Goal: Task Accomplishment & Management: Manage account settings

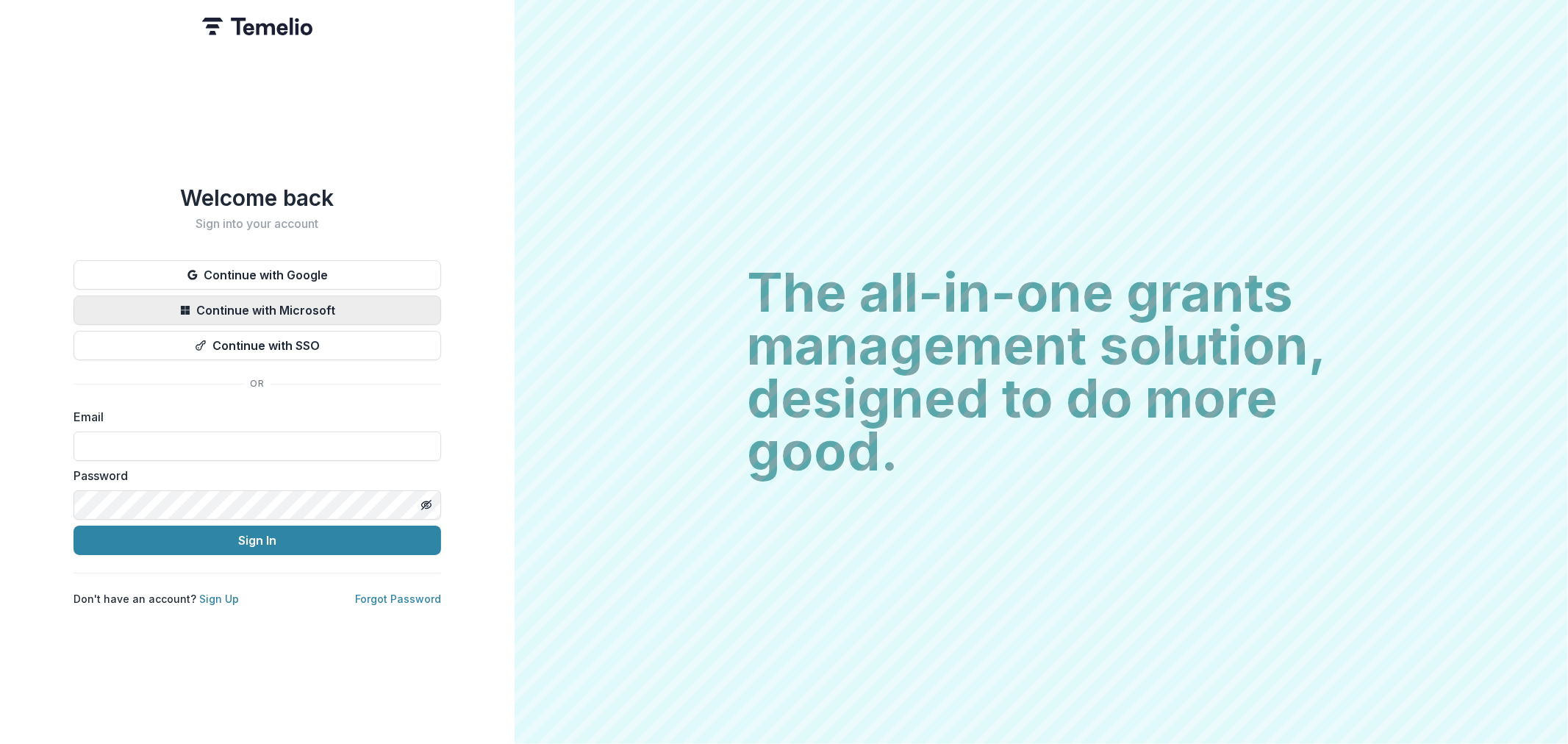
click at [324, 297] on button "Continue with Microsoft" at bounding box center [258, 311] width 368 height 29
click at [283, 310] on button "Continue with Microsoft" at bounding box center [258, 311] width 368 height 29
drag, startPoint x: 259, startPoint y: 303, endPoint x: 504, endPoint y: 305, distance: 245.0
click at [259, 303] on button "Continue with Microsoft" at bounding box center [258, 311] width 368 height 29
click at [346, 306] on button "Continue with Microsoft" at bounding box center [258, 311] width 368 height 29
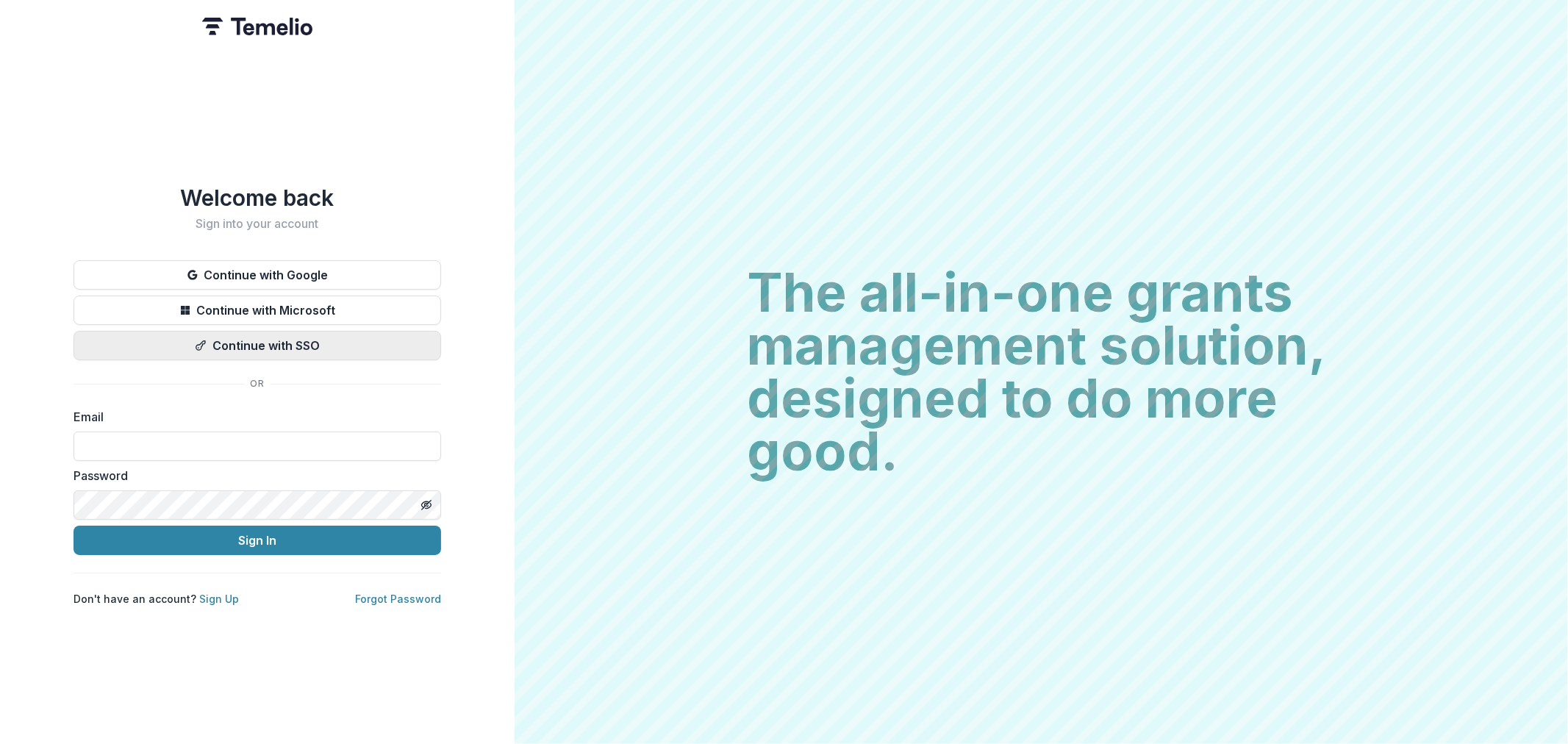
click at [274, 337] on button "Continue with SSO" at bounding box center [258, 345] width 368 height 29
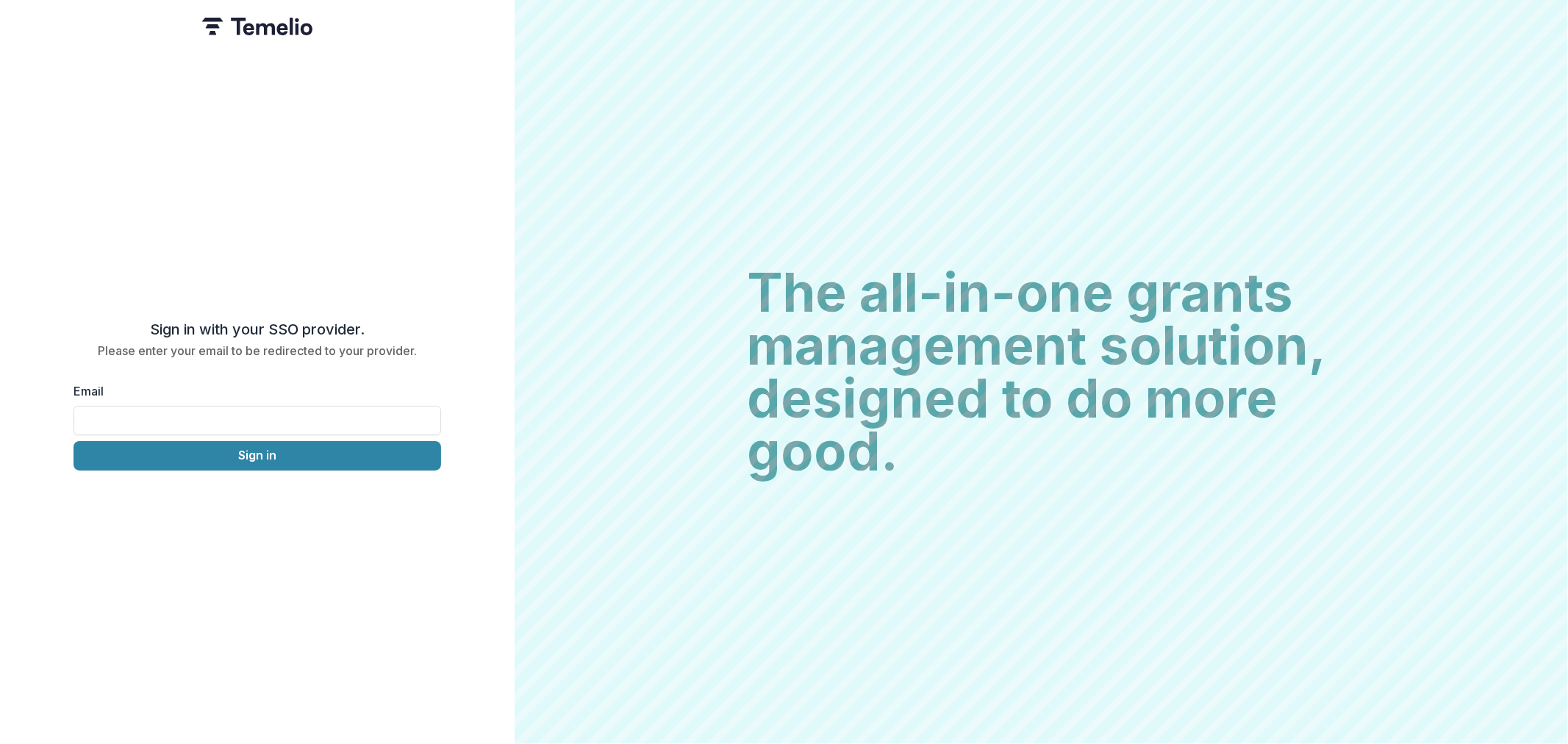
click at [250, 395] on div "Email" at bounding box center [258, 409] width 368 height 53
click at [248, 409] on input "Email" at bounding box center [258, 421] width 368 height 29
type input "**********"
click at [259, 450] on button "Sign in" at bounding box center [258, 455] width 368 height 29
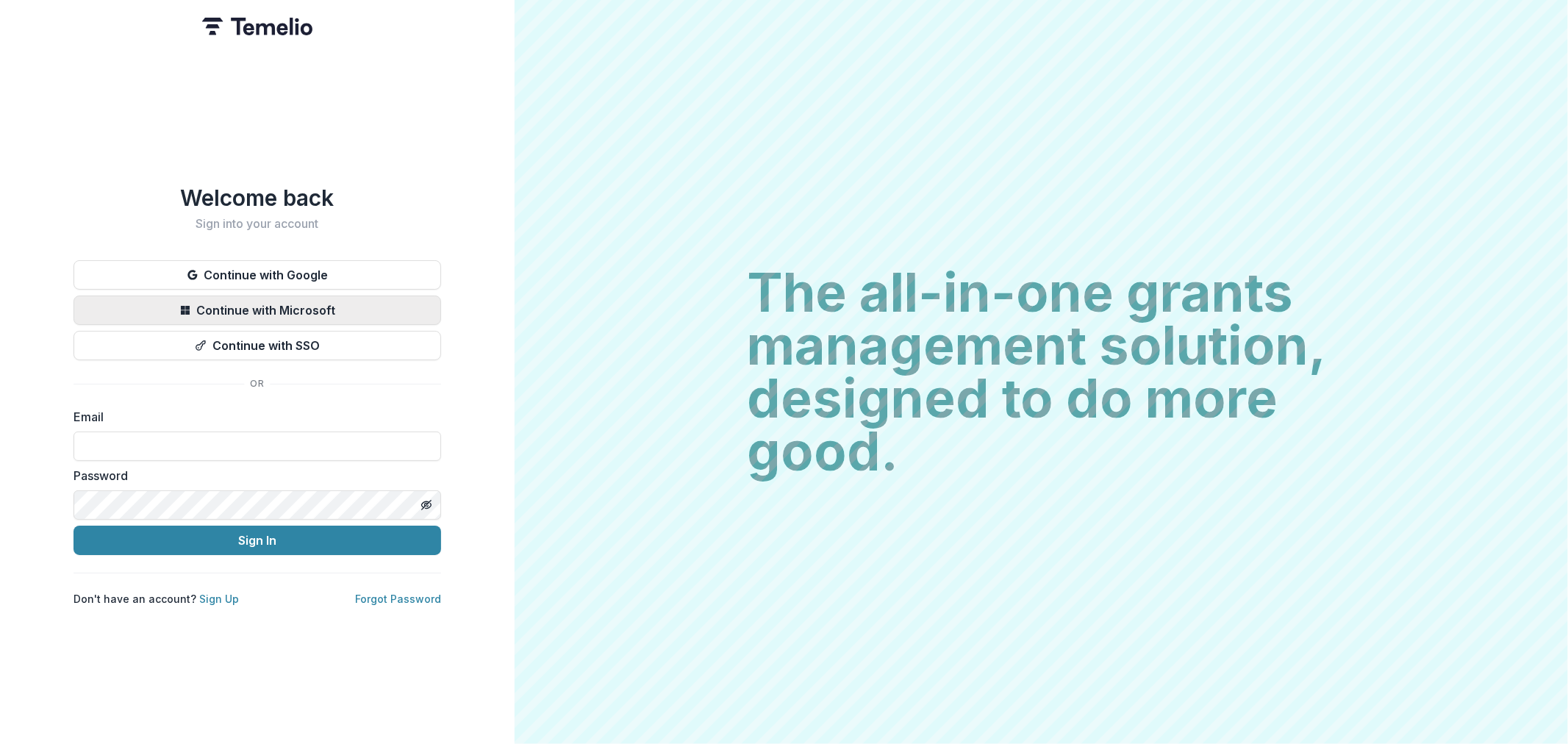
click at [292, 304] on button "Continue with Microsoft" at bounding box center [258, 311] width 368 height 29
click at [148, 443] on input at bounding box center [258, 446] width 368 height 29
type input "**********"
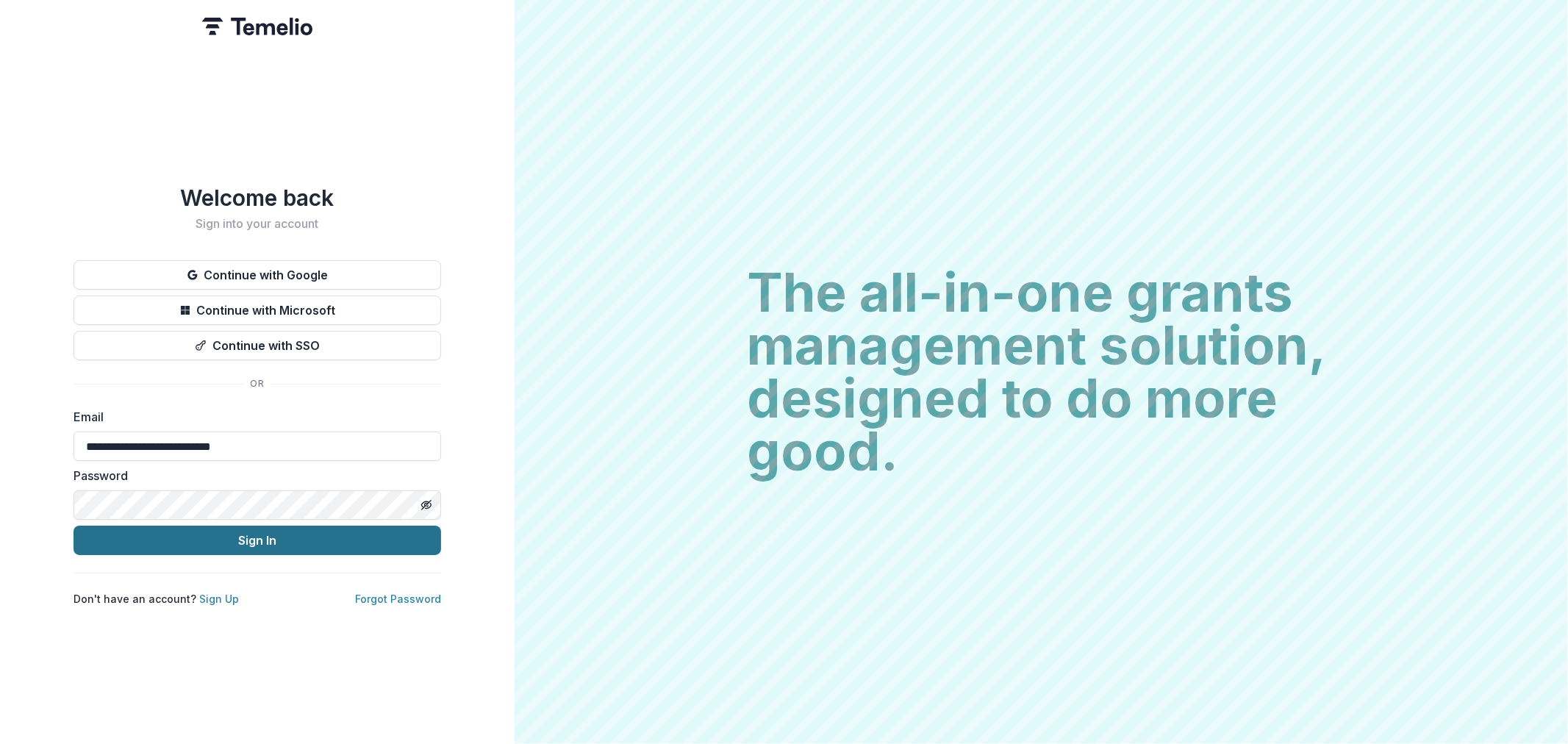
click at [232, 536] on button "Sign In" at bounding box center [258, 540] width 368 height 29
